Goal: Check status

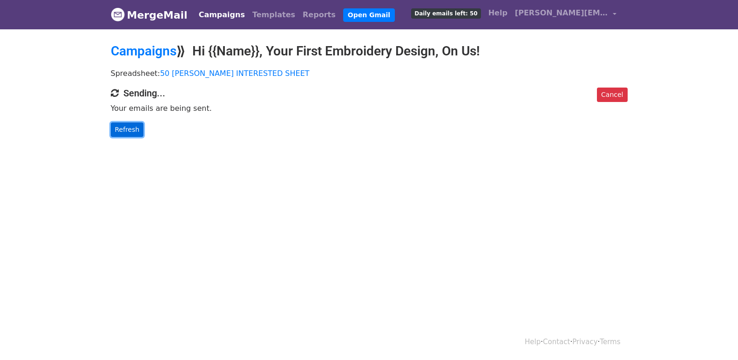
click at [119, 126] on link "Refresh" at bounding box center [127, 130] width 33 height 14
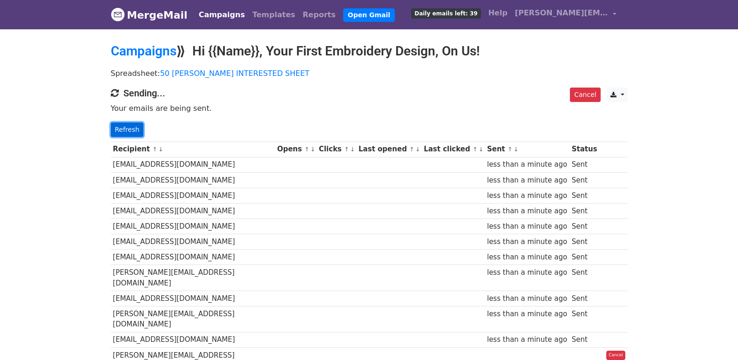
click at [137, 132] on link "Refresh" at bounding box center [127, 130] width 33 height 14
click at [129, 127] on link "Refresh" at bounding box center [127, 130] width 33 height 14
